Goal: Information Seeking & Learning: Learn about a topic

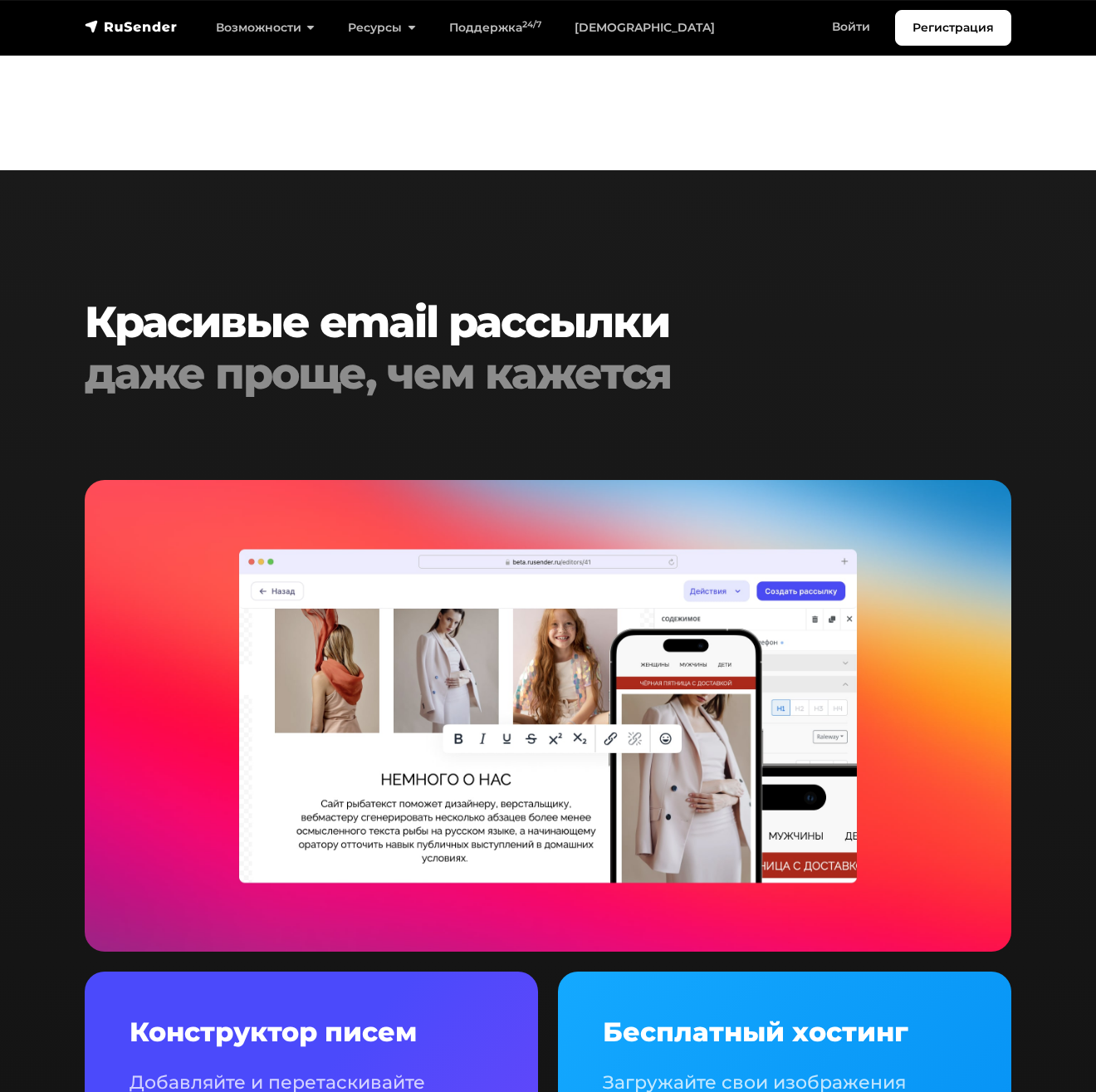
scroll to position [2757, 0]
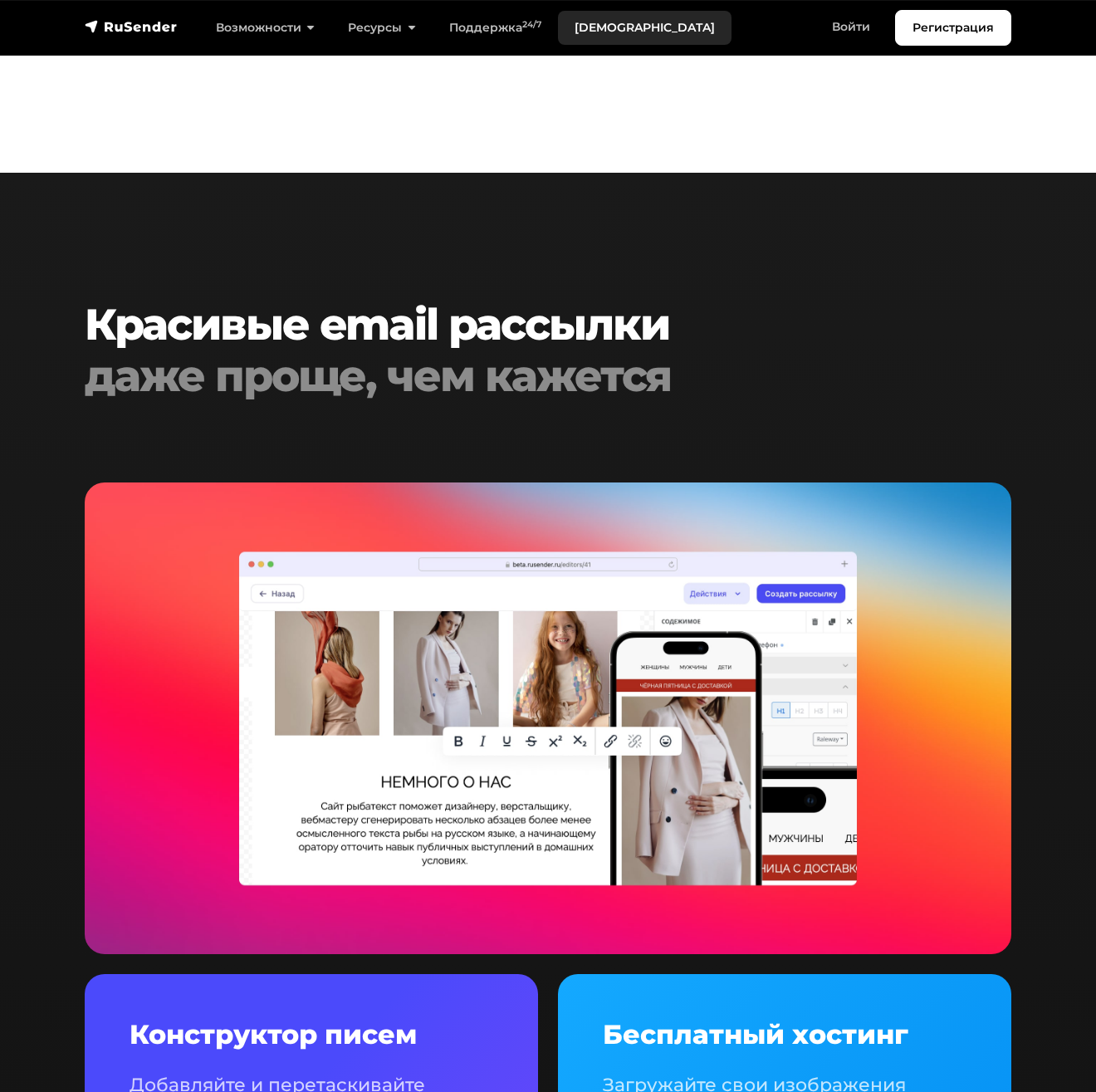
click at [592, 30] on link "[DEMOGRAPHIC_DATA]" at bounding box center [644, 27] width 174 height 34
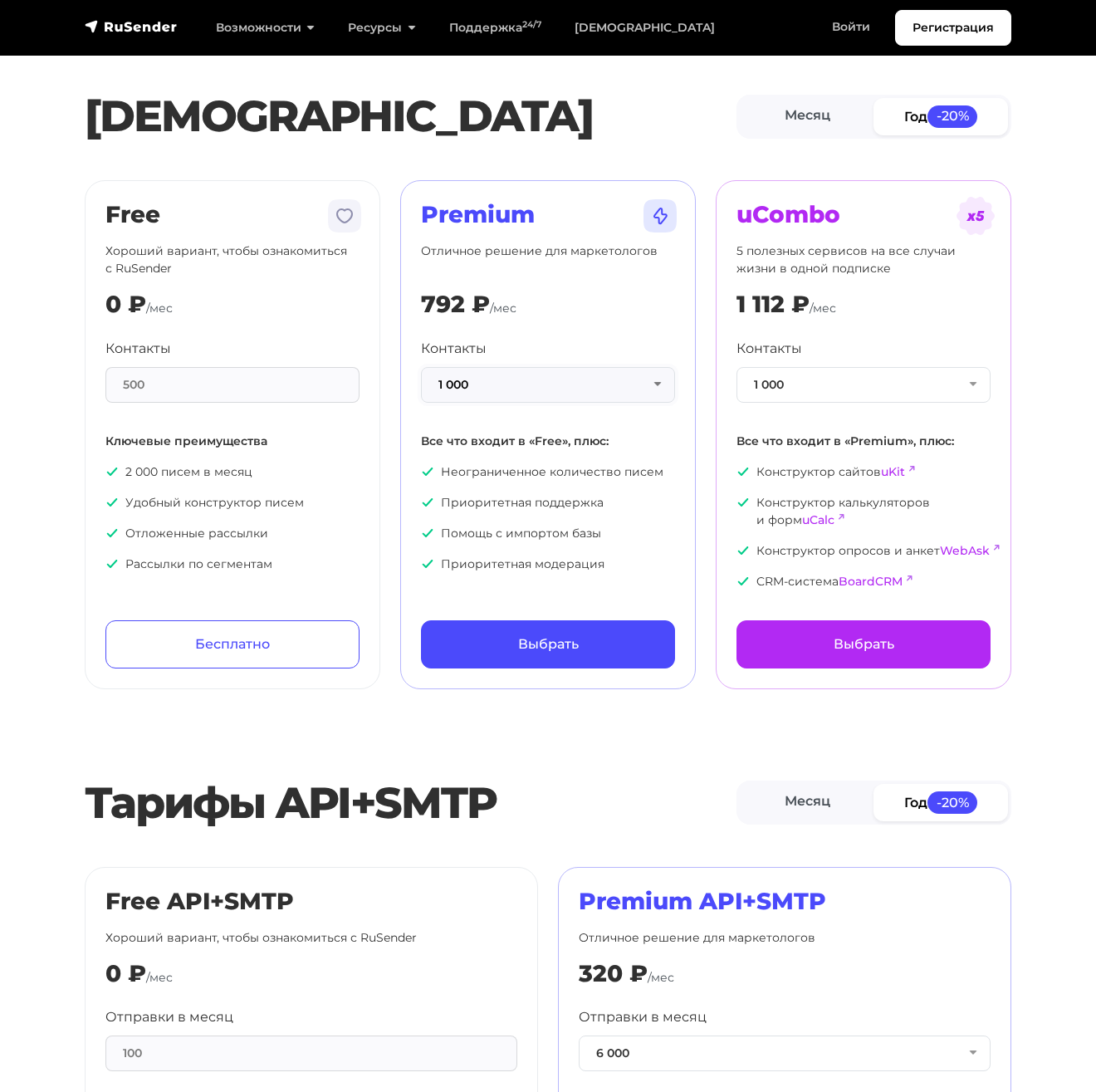
click at [587, 395] on button "1 000" at bounding box center [548, 385] width 254 height 36
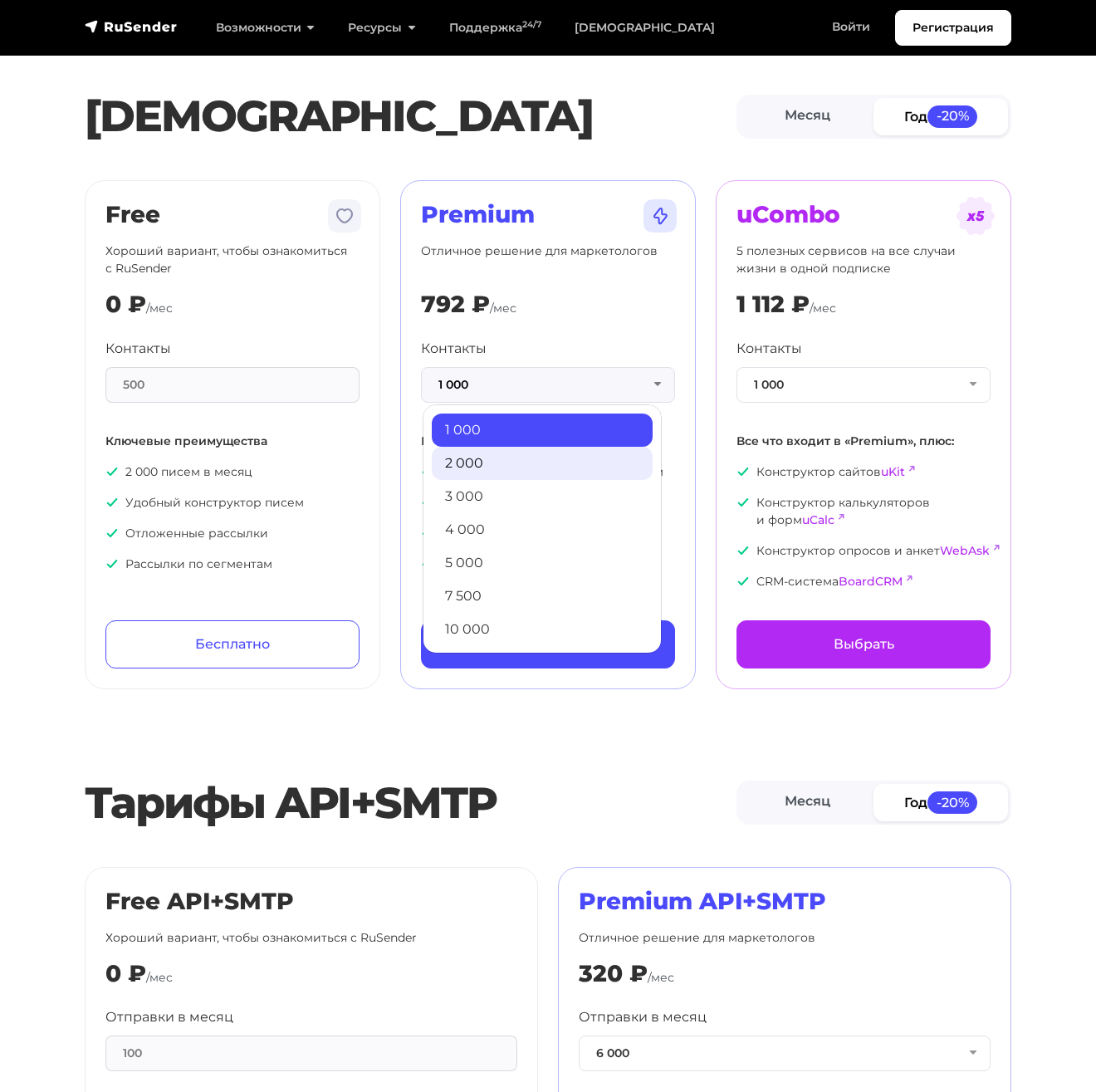
click at [555, 456] on link "2 000" at bounding box center [542, 464] width 221 height 33
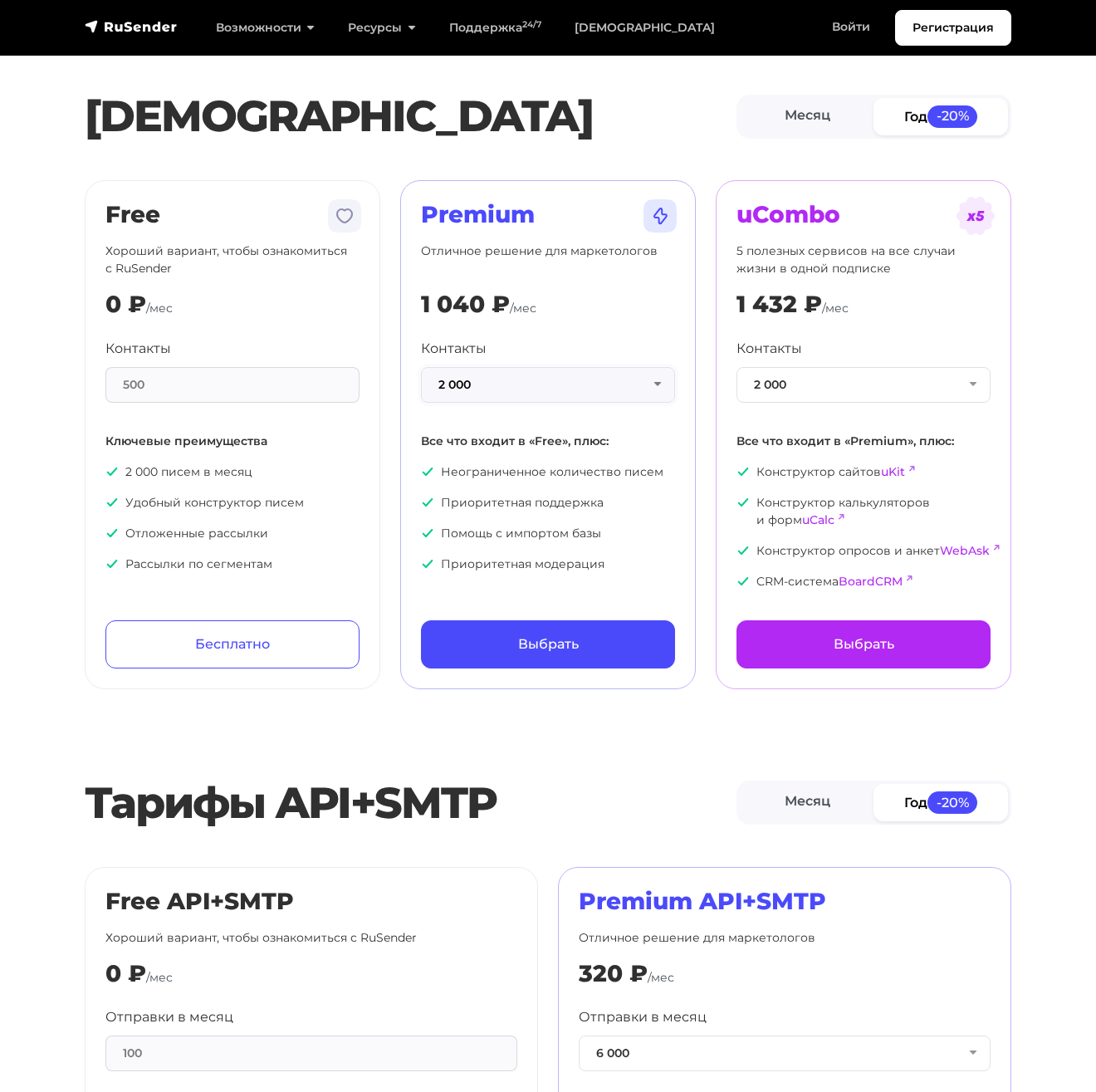
click at [550, 382] on button "2 000" at bounding box center [548, 385] width 254 height 36
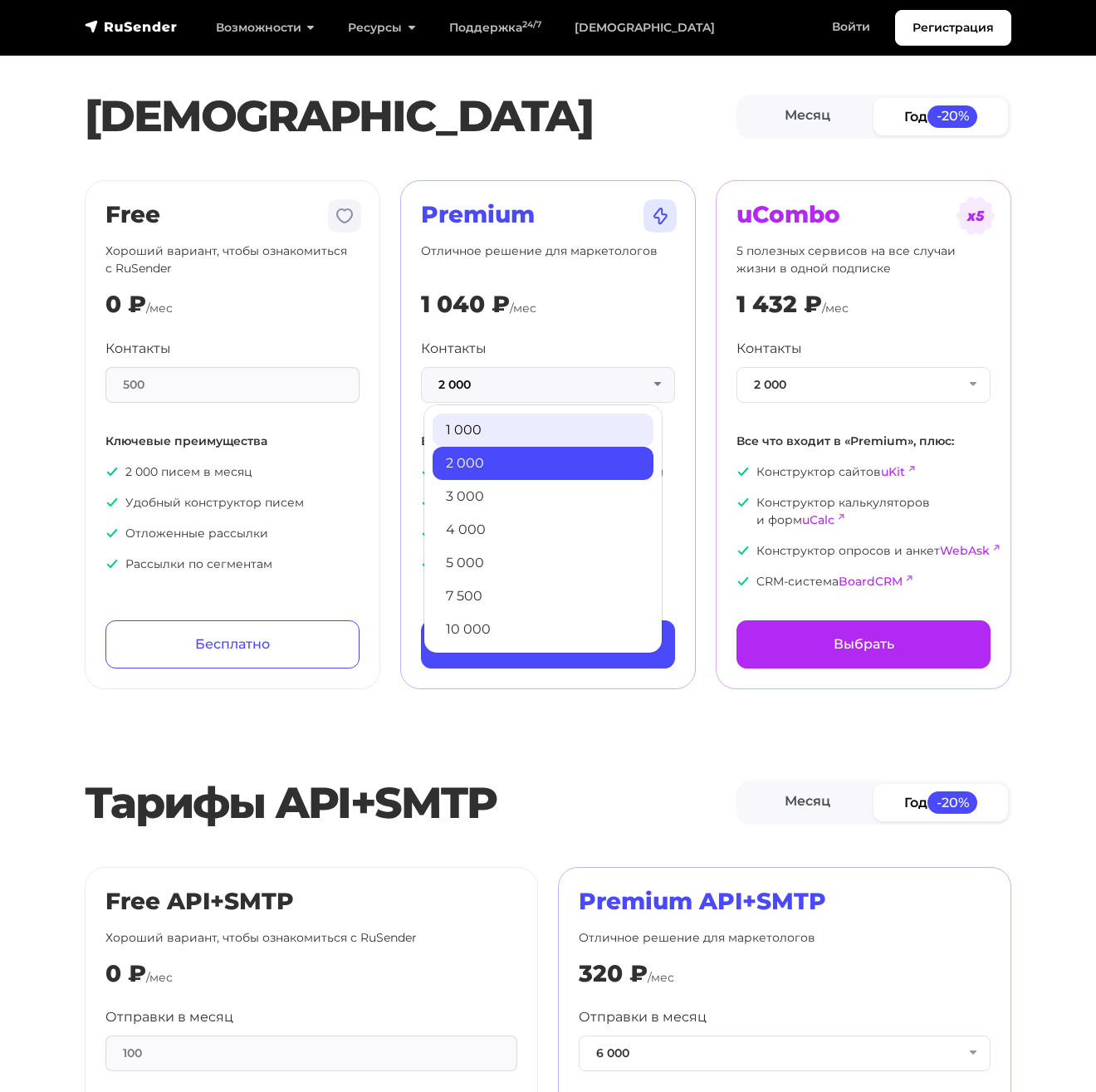
click at [527, 436] on link "1 000" at bounding box center [543, 430] width 221 height 33
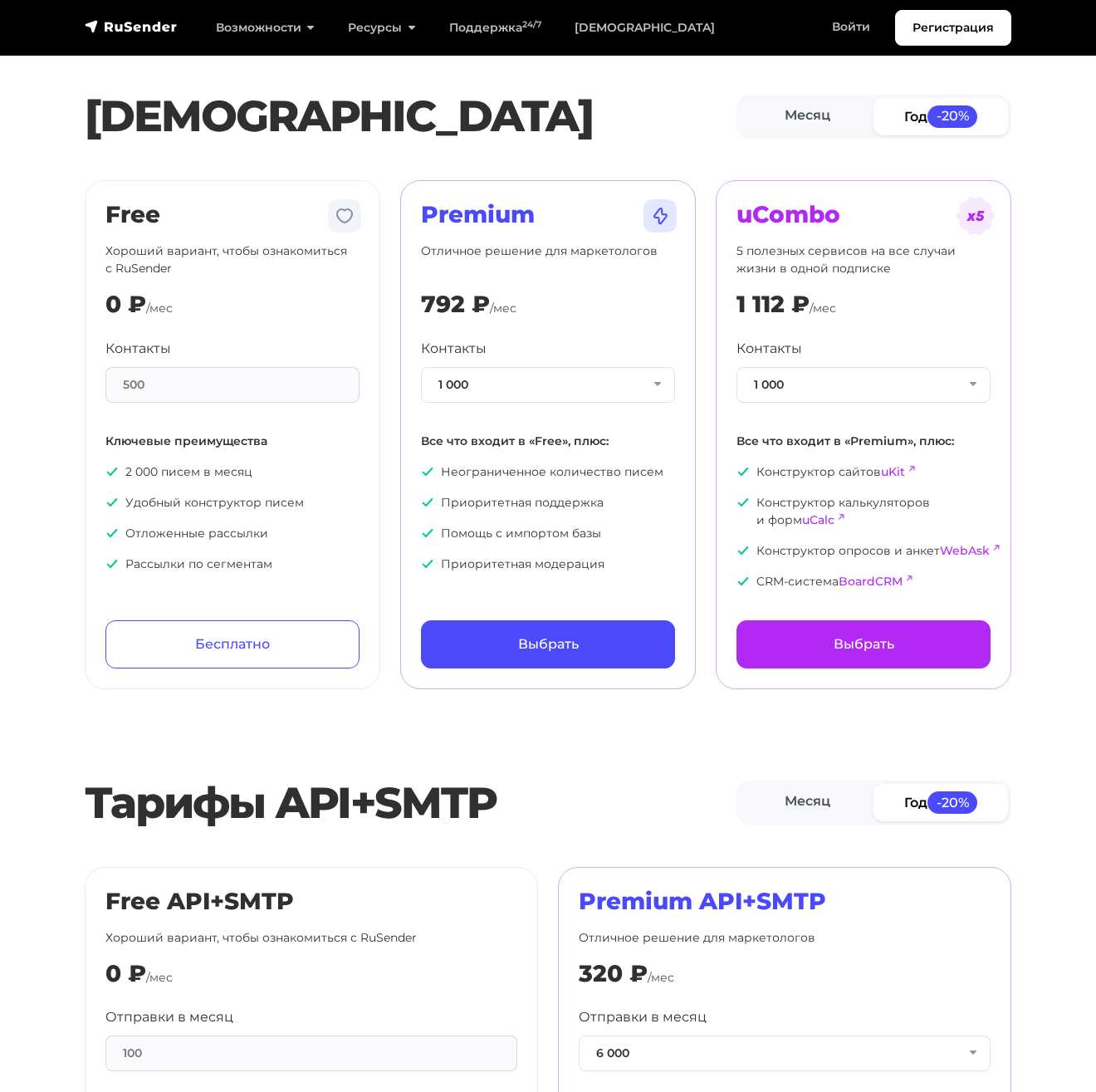
click at [599, 334] on div "Premium Отличное решение для маркетологов 792 ₽ /мес Контакты 1 000 1 000 2 000…" at bounding box center [548, 434] width 254 height 467
click at [531, 387] on button "1 000" at bounding box center [548, 385] width 254 height 36
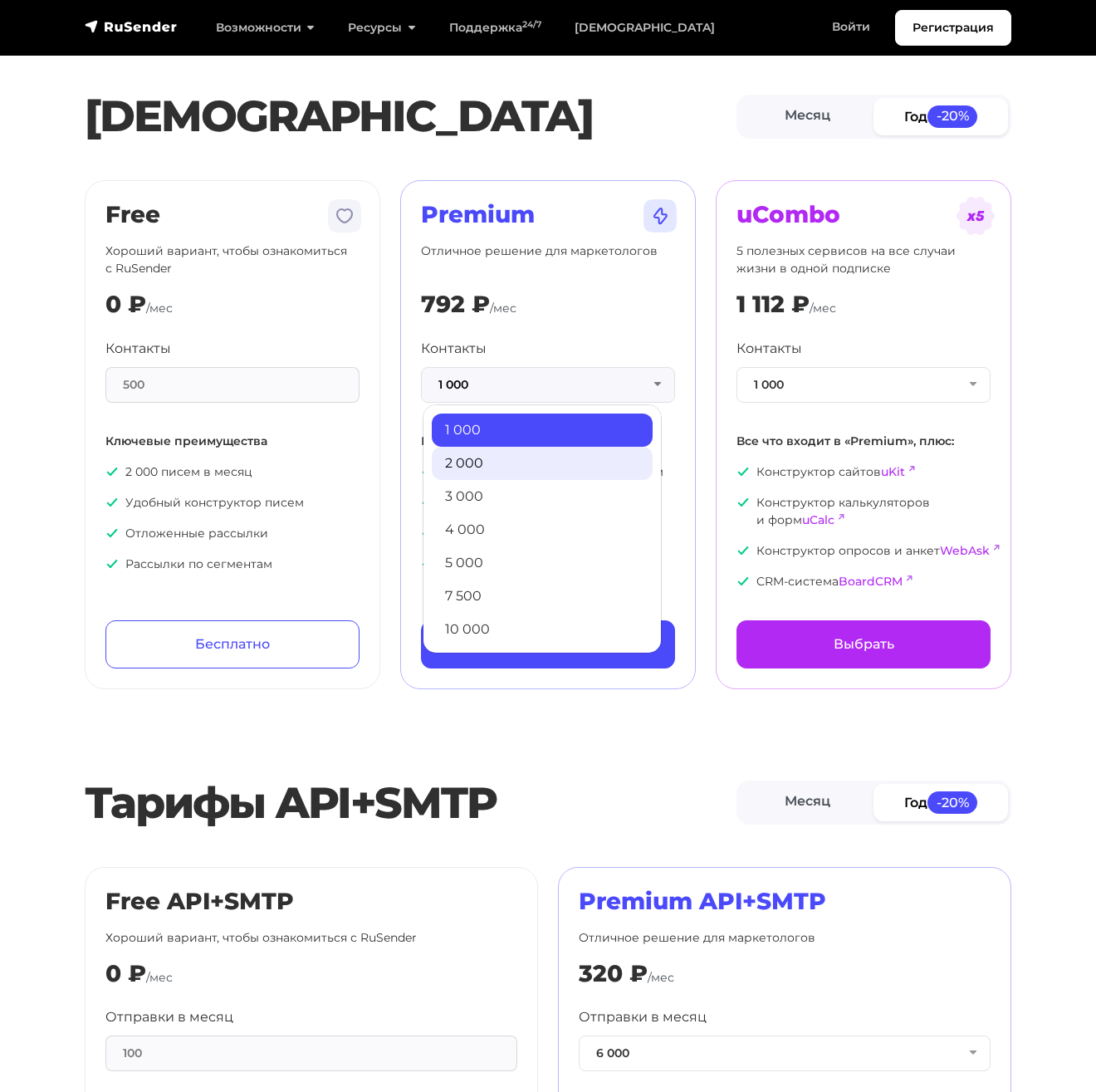
click at [500, 453] on link "2 000" at bounding box center [542, 464] width 221 height 33
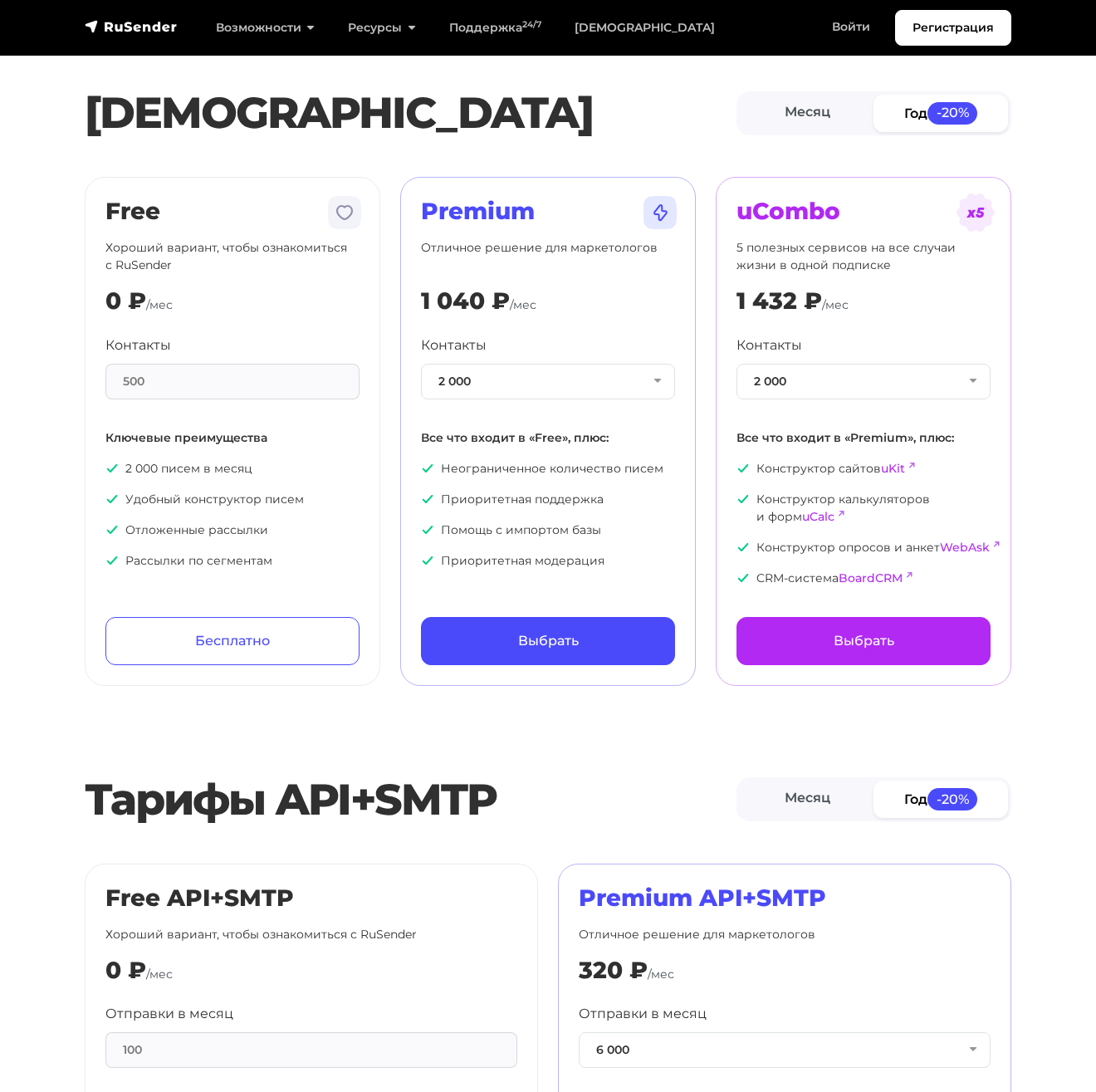
scroll to position [7, 0]
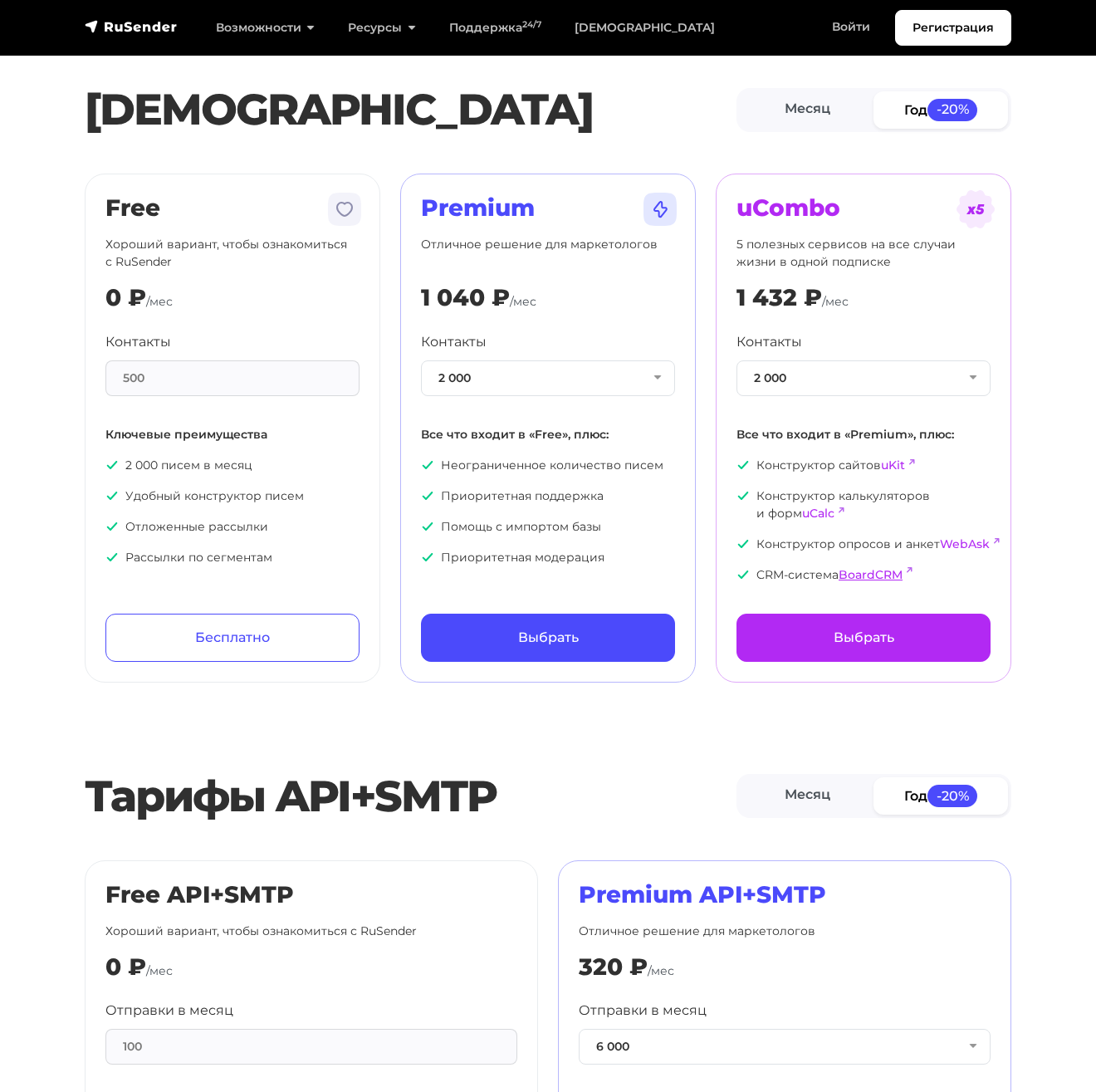
click at [892, 572] on link "BoardCRM" at bounding box center [870, 574] width 64 height 15
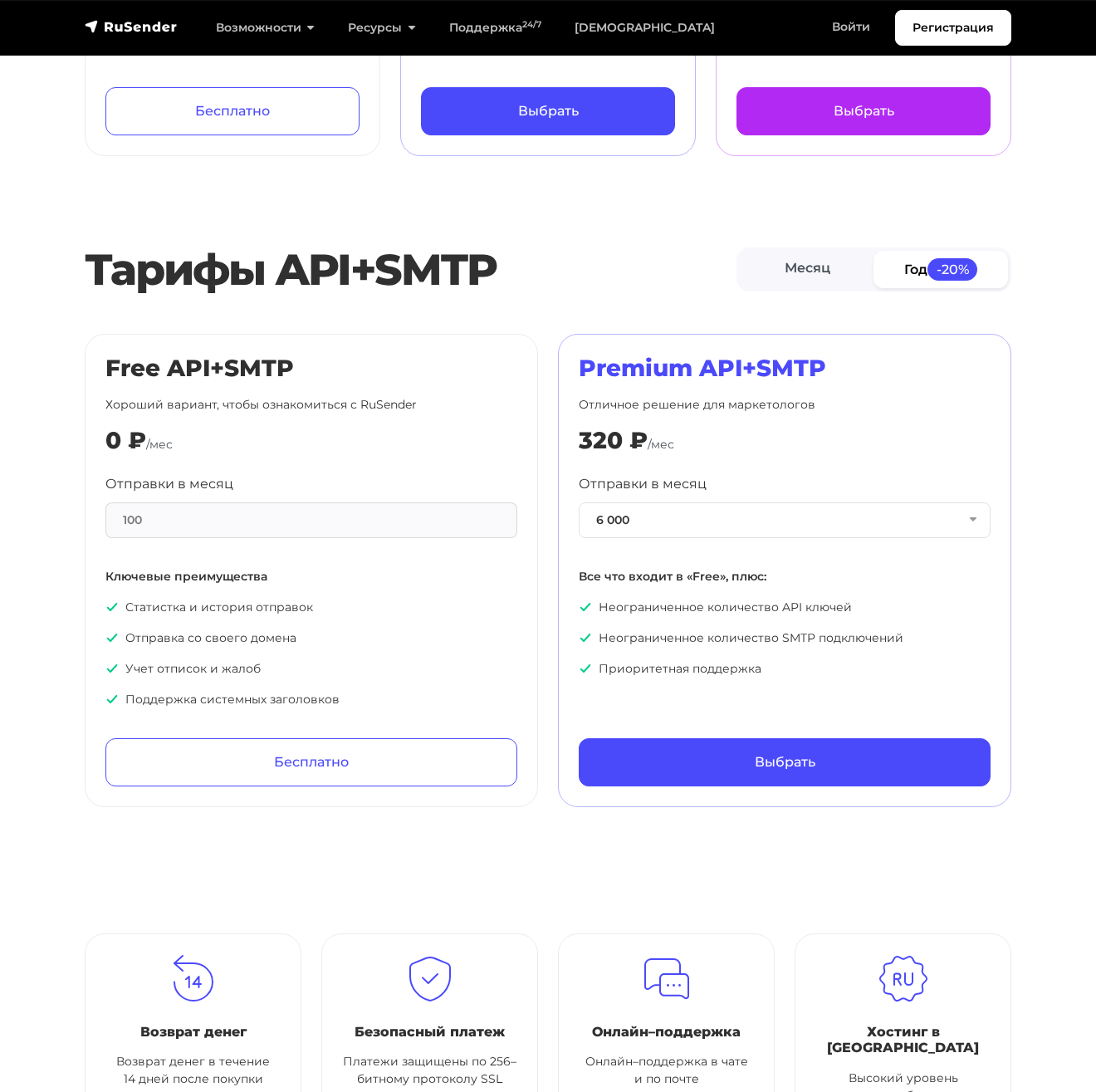
scroll to position [0, 0]
